Goal: Find contact information: Find contact information

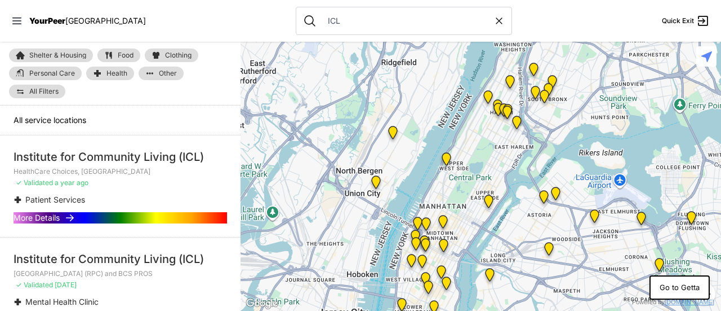
click at [51, 217] on span "More Details" at bounding box center [37, 217] width 46 height 11
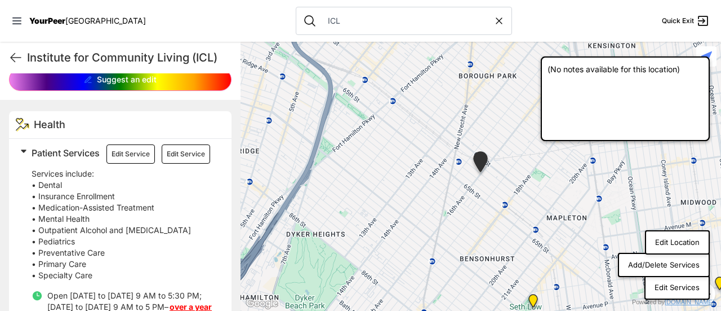
scroll to position [213, 0]
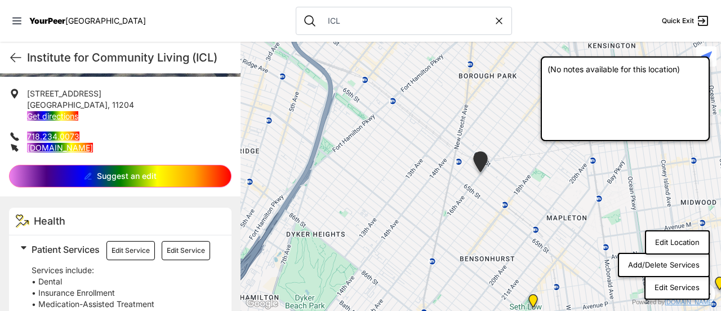
click at [25, 247] on span at bounding box center [165, 248] width 298 height 16
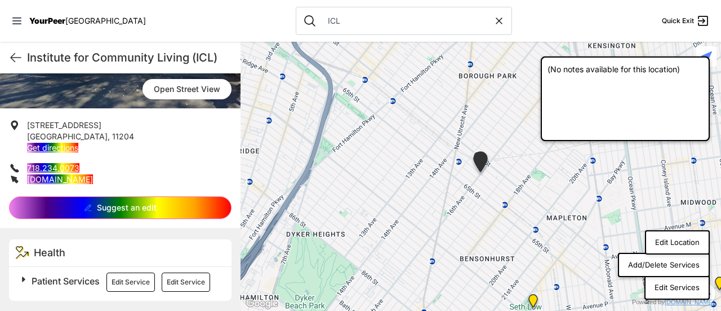
scroll to position [148, 0]
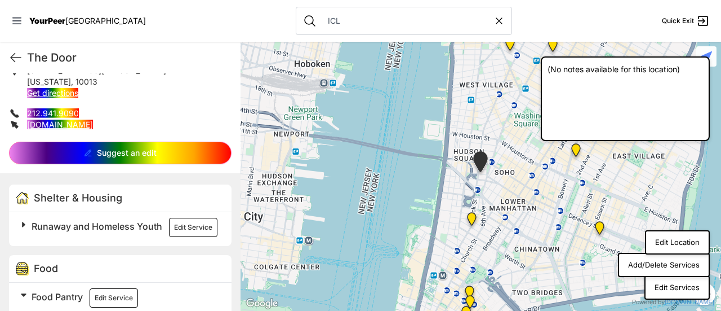
scroll to position [302, 0]
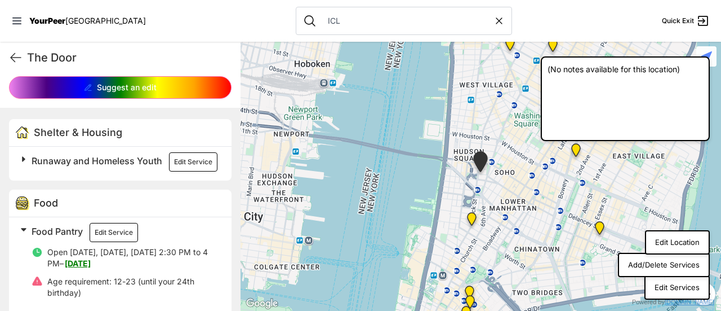
click at [140, 171] on h2 "Runaway and Homeless Youth Edit Service" at bounding box center [125, 161] width 187 height 19
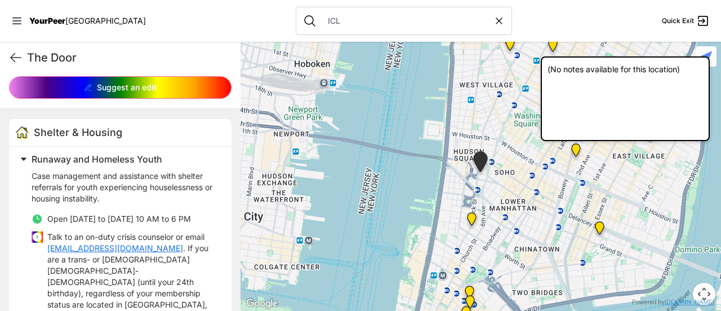
scroll to position [406, 0]
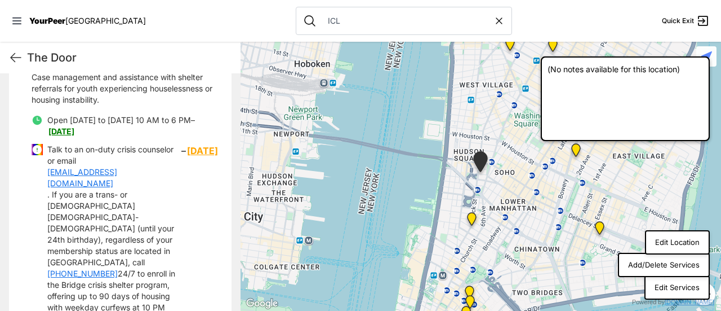
click at [89, 182] on link "shelterinfo@door.org" at bounding box center [114, 177] width 134 height 23
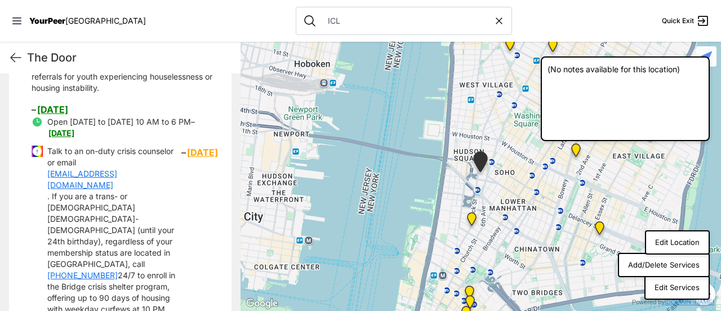
scroll to position [406, 0]
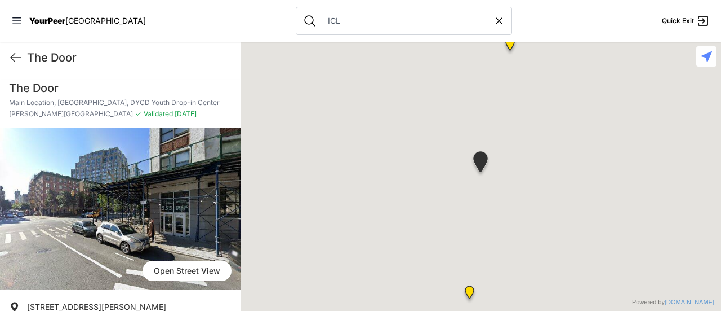
drag, startPoint x: 0, startPoint y: 0, endPoint x: 88, endPoint y: 185, distance: 205.2
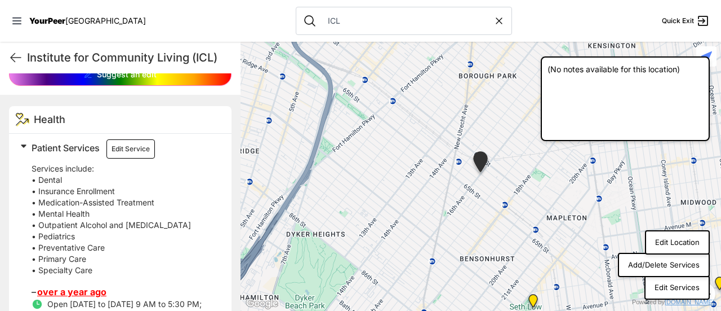
scroll to position [427, 0]
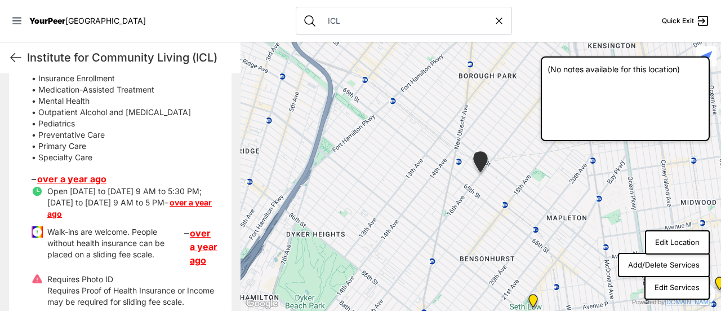
click at [79, 184] on link "over a year ago" at bounding box center [71, 178] width 69 height 11
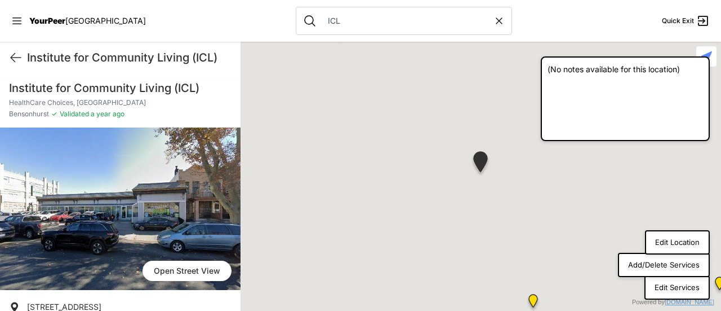
scroll to position [176, 0]
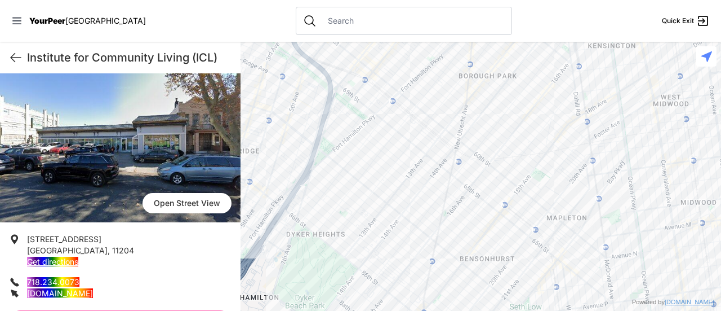
click at [55, 277] on link "718.234.0073" at bounding box center [53, 282] width 52 height 10
